Goal: Task Accomplishment & Management: Use online tool/utility

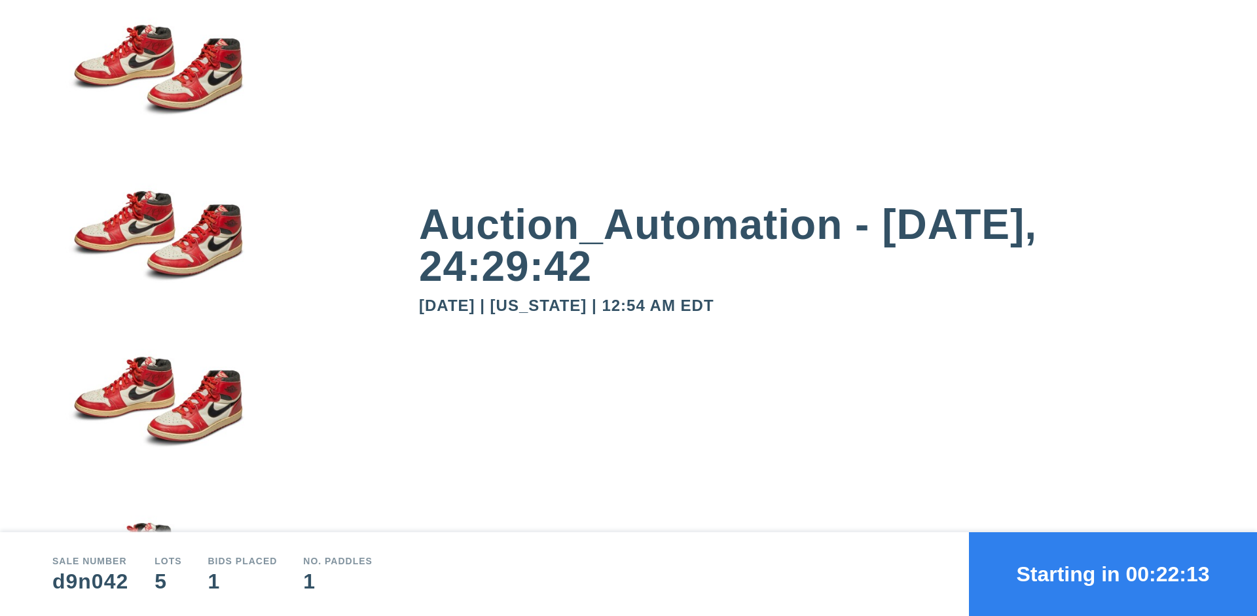
click at [1113, 574] on button "Starting in 00:22:13" at bounding box center [1113, 574] width 288 height 84
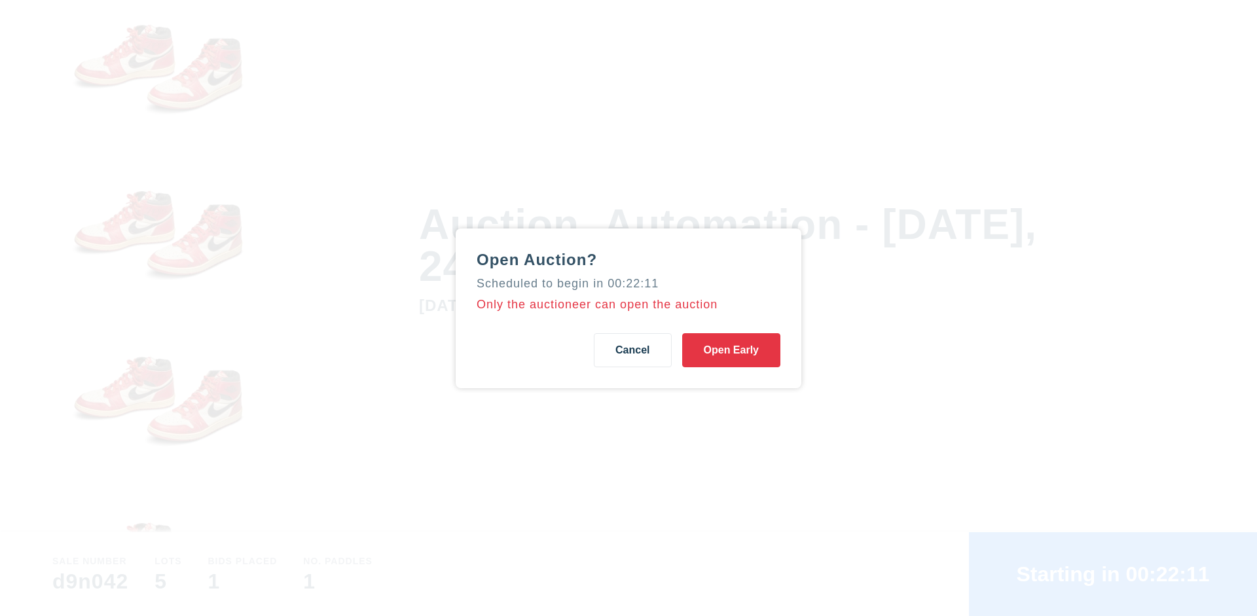
click at [731, 349] on button "Open Early" at bounding box center [731, 350] width 98 height 34
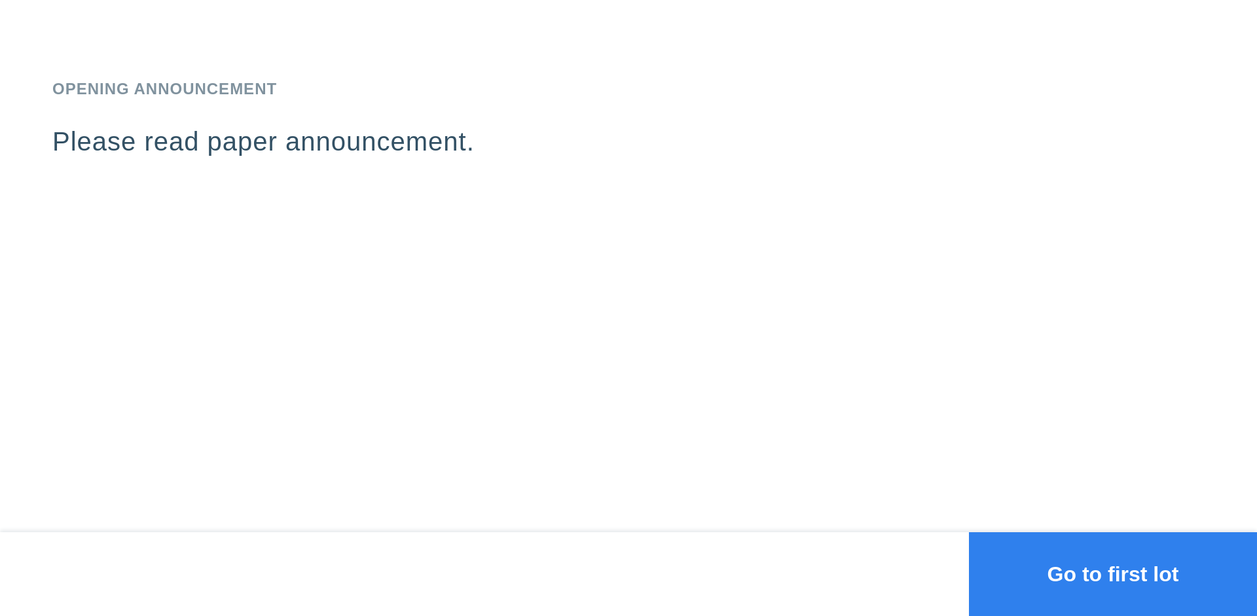
click at [1113, 574] on button "Go to first lot" at bounding box center [1113, 574] width 288 height 84
